Goal: Information Seeking & Learning: Compare options

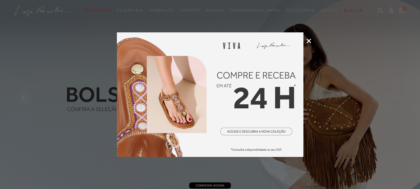
click at [310, 40] on icon at bounding box center [308, 41] width 5 height 5
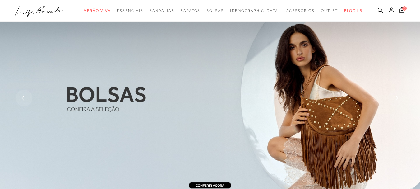
click at [378, 8] on icon at bounding box center [381, 10] width 6 height 6
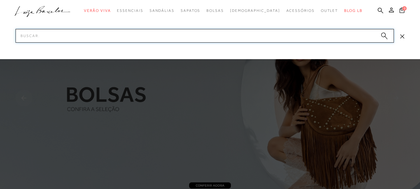
drag, startPoint x: 298, startPoint y: 31, endPoint x: 289, endPoint y: 43, distance: 14.9
click at [296, 34] on input "Pesquisar" at bounding box center [205, 36] width 378 height 14
click at [289, 37] on input "Pesquisar" at bounding box center [205, 36] width 378 height 14
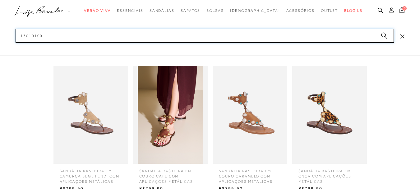
type input "13010100"
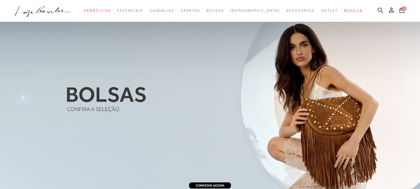
click at [378, 9] on icon at bounding box center [381, 10] width 6 height 6
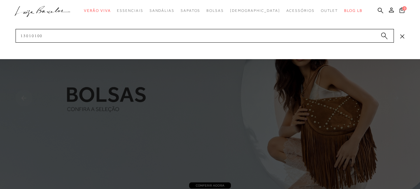
click at [384, 34] on circle "submit" at bounding box center [383, 35] width 4 height 4
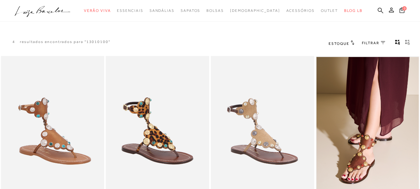
click at [277, 121] on img at bounding box center [262, 133] width 102 height 153
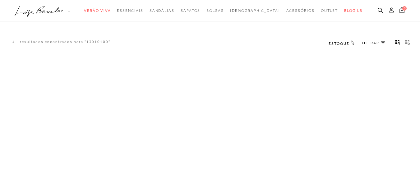
click at [277, 121] on div "A página Coleção é mostrada na exibição em grade" at bounding box center [210, 148] width 420 height 186
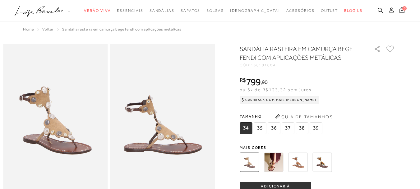
click at [378, 11] on icon at bounding box center [381, 10] width 6 height 6
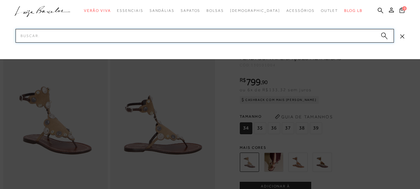
click at [364, 31] on input "Pesquisar" at bounding box center [205, 36] width 378 height 14
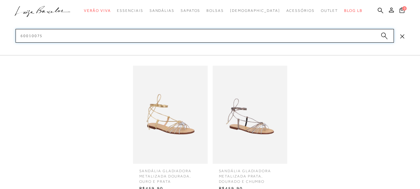
type input "60010075"
click at [170, 117] on img at bounding box center [170, 115] width 75 height 98
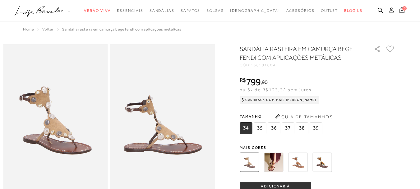
click at [171, 117] on img at bounding box center [162, 122] width 105 height 157
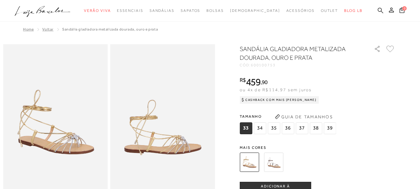
click at [378, 9] on icon at bounding box center [381, 10] width 6 height 6
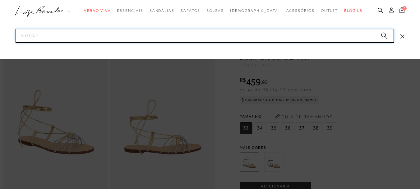
click at [345, 41] on input "Pesquisar" at bounding box center [205, 36] width 378 height 14
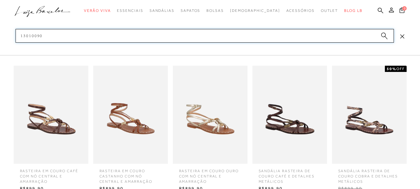
type input "13010090"
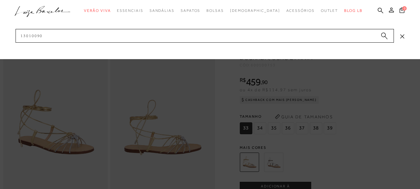
click at [385, 35] on circle "submit" at bounding box center [383, 35] width 4 height 4
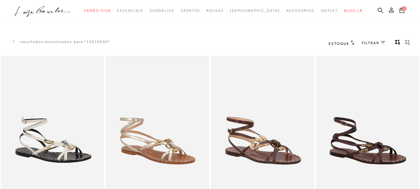
click at [153, 128] on img at bounding box center [157, 133] width 102 height 153
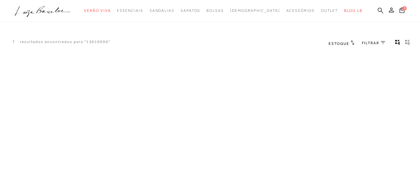
click at [153, 128] on div "A página Coleção é mostrada na exibição em grade" at bounding box center [210, 148] width 420 height 186
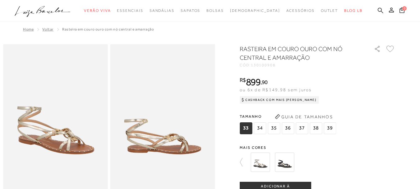
click at [378, 9] on icon at bounding box center [381, 10] width 6 height 6
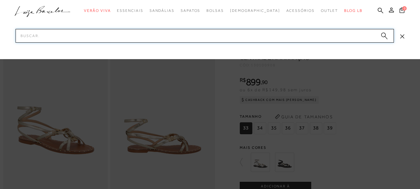
click at [336, 34] on input "Pesquisar" at bounding box center [205, 36] width 378 height 14
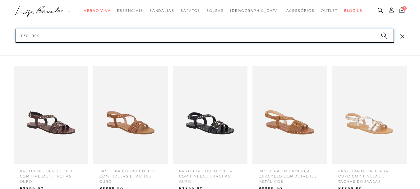
type input "13010091"
click at [374, 119] on img at bounding box center [369, 115] width 75 height 98
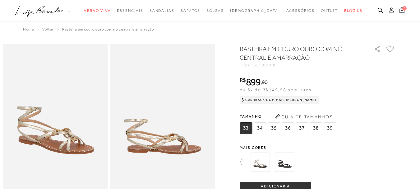
click at [374, 119] on div "Tamanho 33 34 35" at bounding box center [317, 124] width 155 height 24
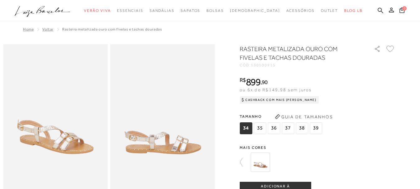
click at [262, 164] on img at bounding box center [259, 161] width 19 height 19
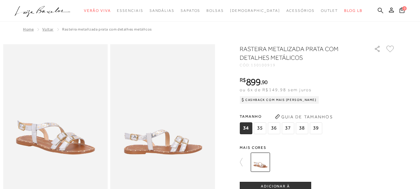
click at [378, 11] on icon at bounding box center [381, 10] width 6 height 6
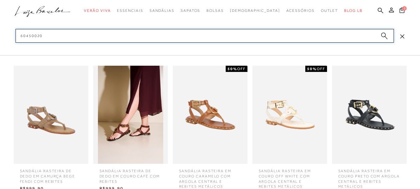
type input "60450020"
click at [220, 130] on img at bounding box center [210, 115] width 75 height 98
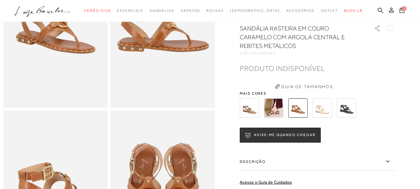
scroll to position [62, 0]
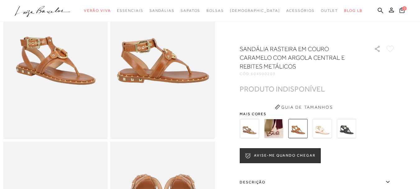
click at [321, 129] on img at bounding box center [321, 128] width 19 height 19
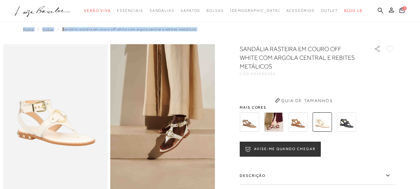
click at [299, 129] on img at bounding box center [297, 121] width 19 height 19
click at [251, 122] on div "SANDÁLIA RASTEIRA EM COURO OFF WHITE COM ARGOLA CENTRAL E REBITES METÁLICOS CÓD…" at bounding box center [317, 162] width 155 height 236
